Goal: Transaction & Acquisition: Book appointment/travel/reservation

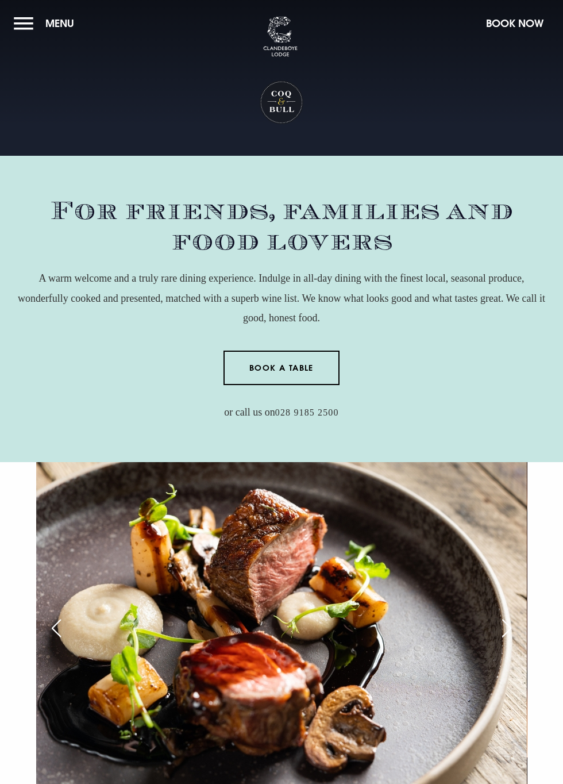
click at [252, 364] on link "Book a Table" at bounding box center [282, 368] width 117 height 34
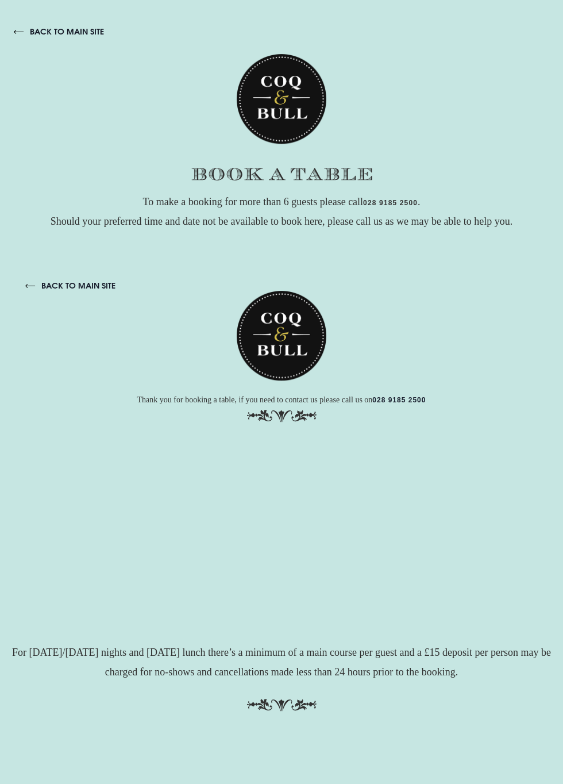
click at [52, 27] on link "back to main site" at bounding box center [59, 31] width 90 height 10
